Goal: Information Seeking & Learning: Learn about a topic

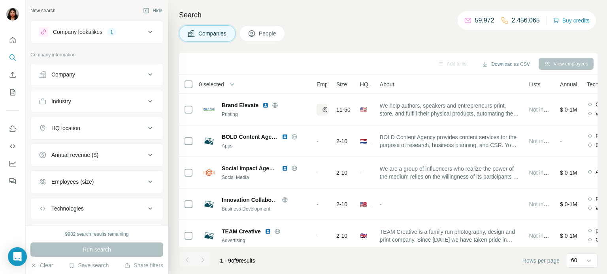
click at [98, 124] on div "HQ location" at bounding box center [92, 128] width 107 height 8
click at [90, 149] on input "text" at bounding box center [97, 148] width 116 height 14
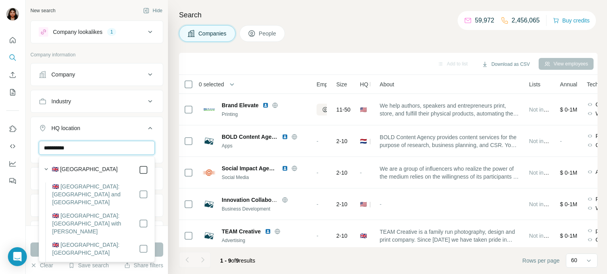
type input "**********"
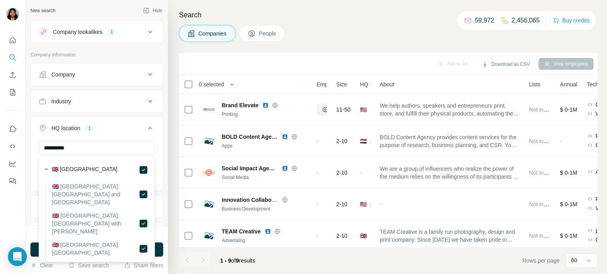
click at [27, 150] on div "**********" at bounding box center [97, 113] width 142 height 226
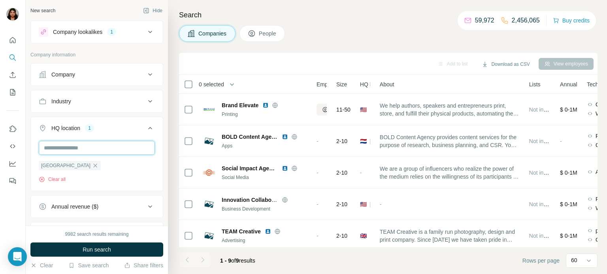
click at [60, 147] on input "text" at bounding box center [97, 148] width 116 height 14
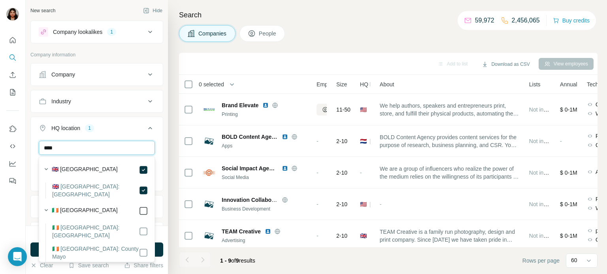
type input "****"
click at [27, 139] on div "New search Hide Company lookalikes 1 Company information Company Industry HQ lo…" at bounding box center [97, 113] width 142 height 226
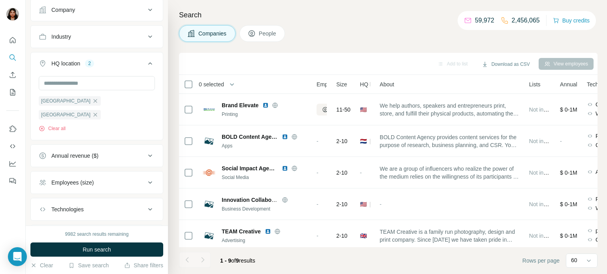
scroll to position [94, 0]
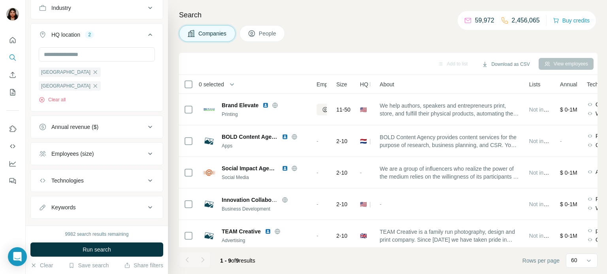
click at [99, 150] on div "Employees (size)" at bounding box center [92, 154] width 107 height 8
click at [45, 225] on icon at bounding box center [43, 229] width 9 height 9
click at [46, 210] on icon at bounding box center [43, 214] width 9 height 9
click at [45, 196] on icon at bounding box center [43, 200] width 9 height 9
click at [46, 181] on icon at bounding box center [43, 185] width 9 height 9
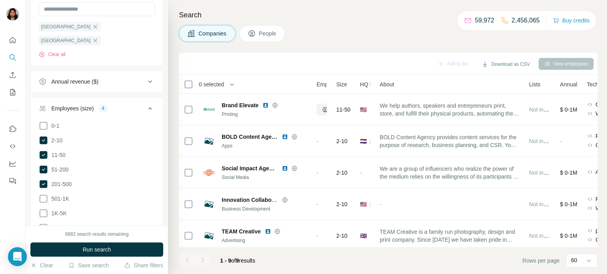
scroll to position [158, 0]
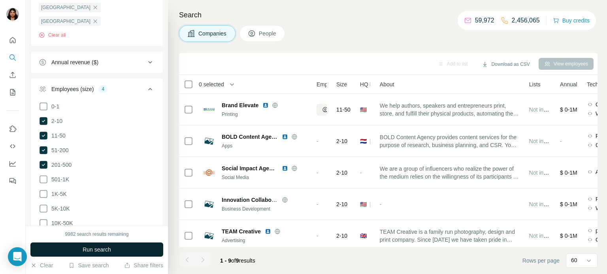
click at [101, 248] on span "Run search" at bounding box center [97, 250] width 28 height 8
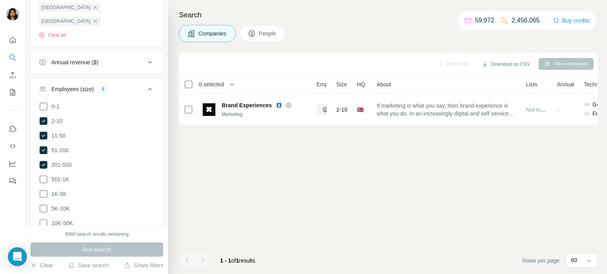
click at [322, 223] on div "Add to list Download as CSV View employees 0 selected Companies Employees Size …" at bounding box center [388, 164] width 418 height 222
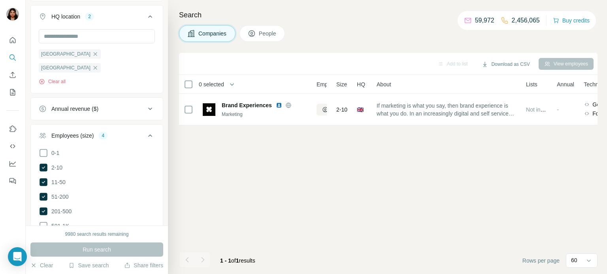
scroll to position [130, 0]
